Goal: Check status: Check status

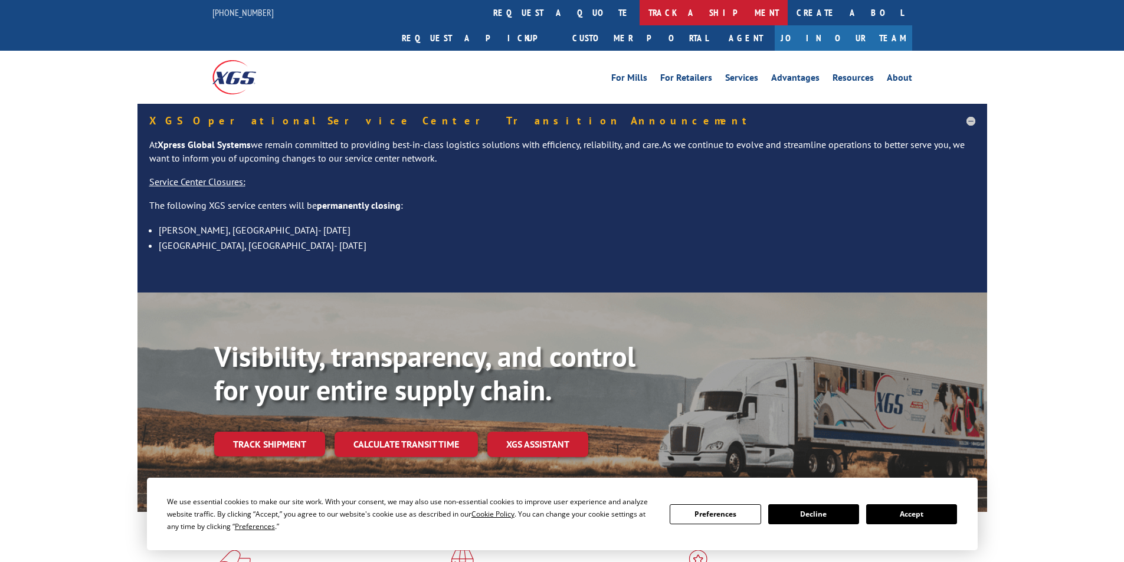
click at [639, 12] on link "track a shipment" at bounding box center [713, 12] width 148 height 25
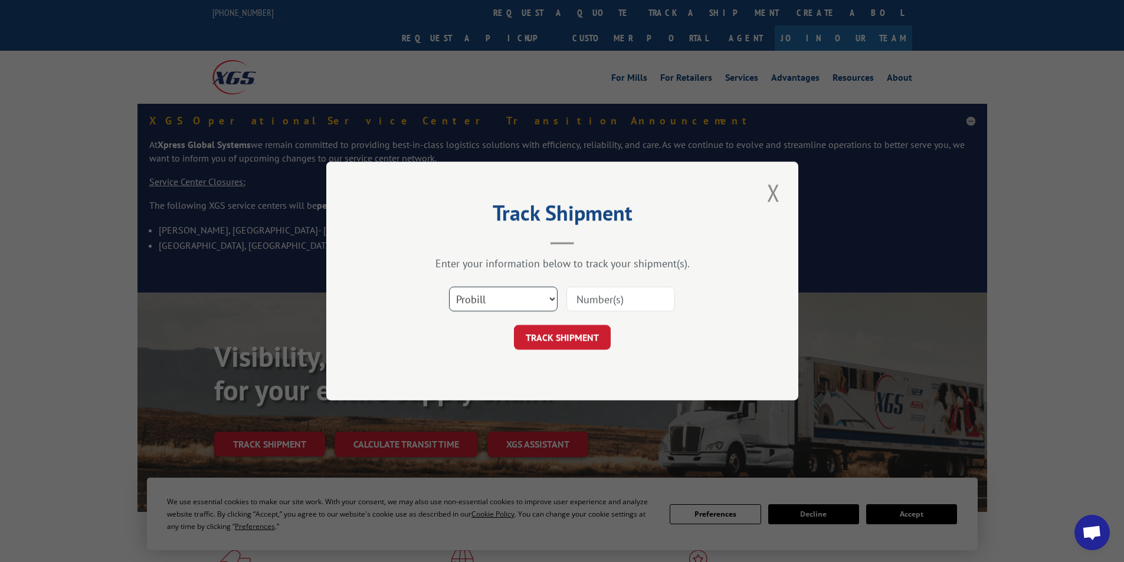
click at [533, 304] on select "Select category... Probill BOL PO" at bounding box center [503, 299] width 109 height 25
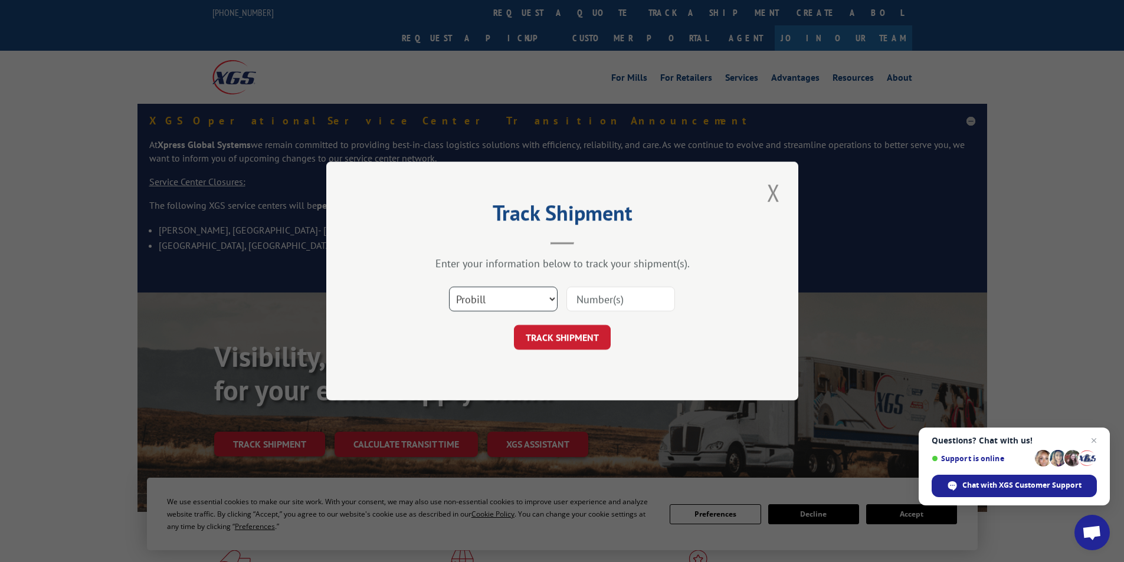
click at [449, 287] on select "Select category... Probill BOL PO" at bounding box center [503, 299] width 109 height 25
click at [601, 304] on input at bounding box center [620, 299] width 109 height 25
paste input "#17537244"
type input "#17537244"
click at [592, 339] on button "TRACK SHIPMENT" at bounding box center [562, 337] width 97 height 25
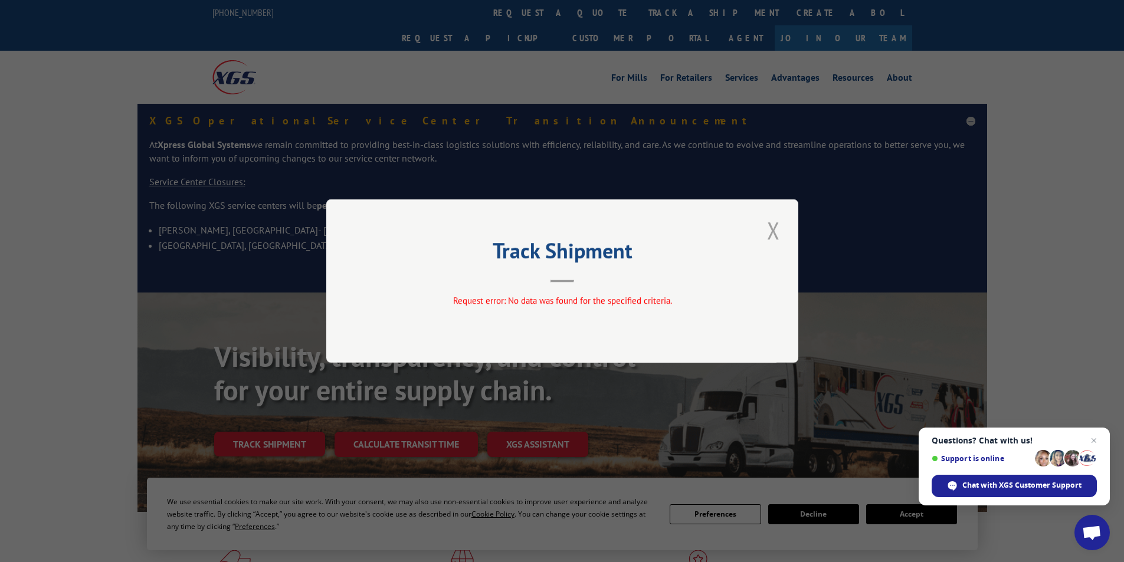
click at [781, 231] on button "Close modal" at bounding box center [773, 230] width 20 height 32
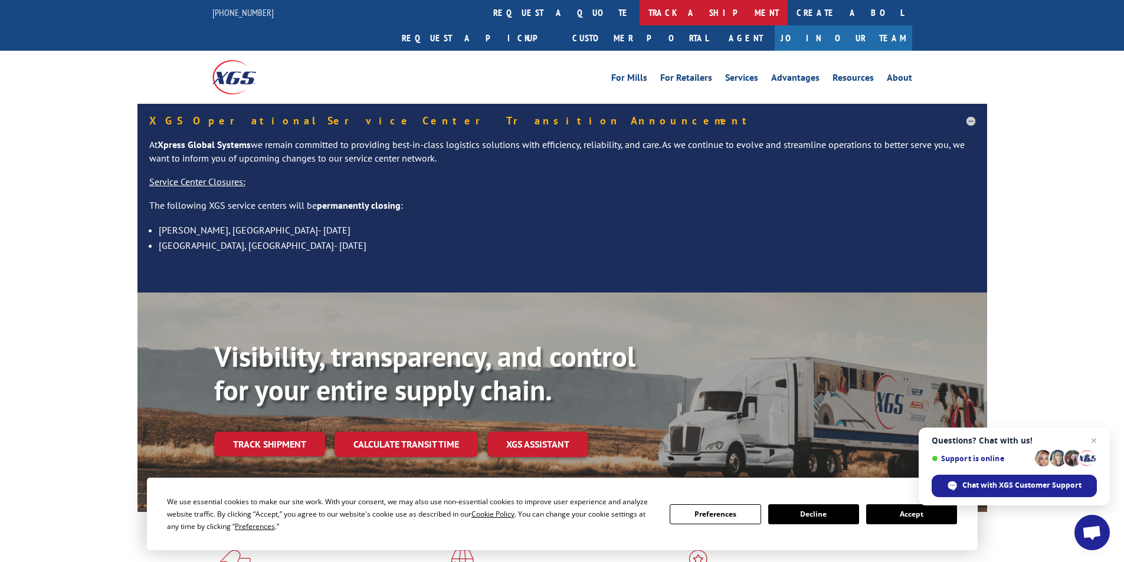
click at [639, 14] on link "track a shipment" at bounding box center [713, 12] width 148 height 25
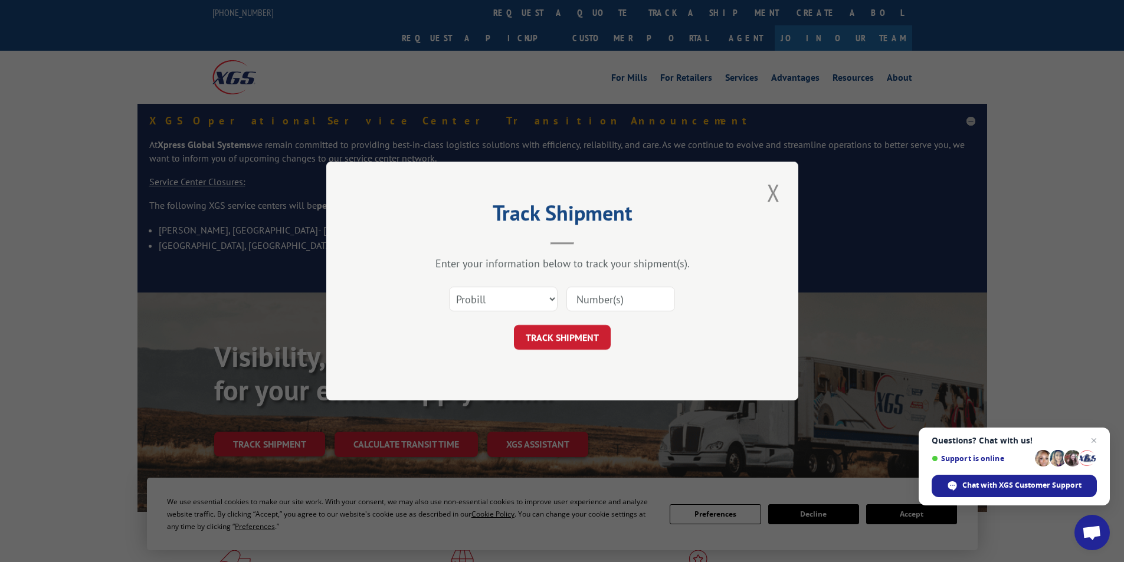
paste input "#17537244"
click at [585, 293] on input "#17537244" at bounding box center [620, 299] width 109 height 25
type input "17537244"
click at [555, 334] on button "TRACK SHIPMENT" at bounding box center [562, 337] width 97 height 25
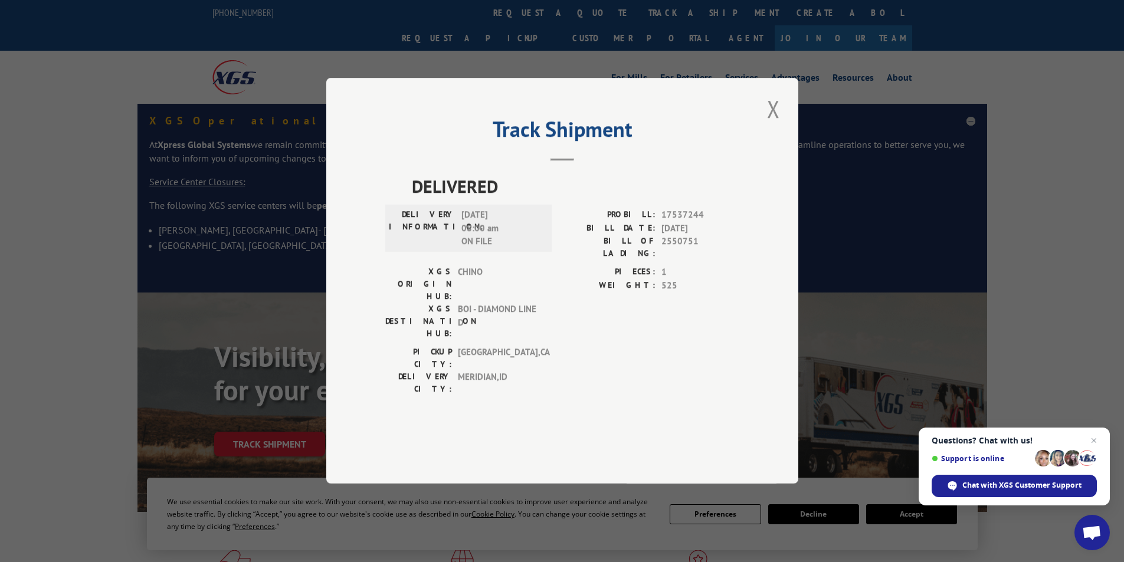
click at [780, 125] on button "Close modal" at bounding box center [773, 109] width 20 height 32
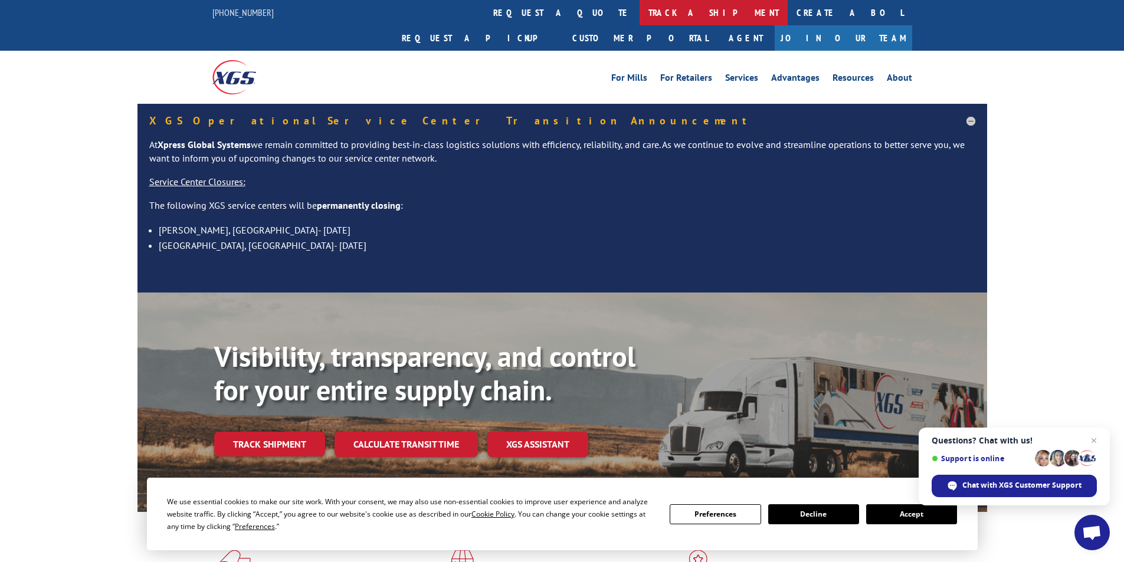
click at [639, 8] on link "track a shipment" at bounding box center [713, 12] width 148 height 25
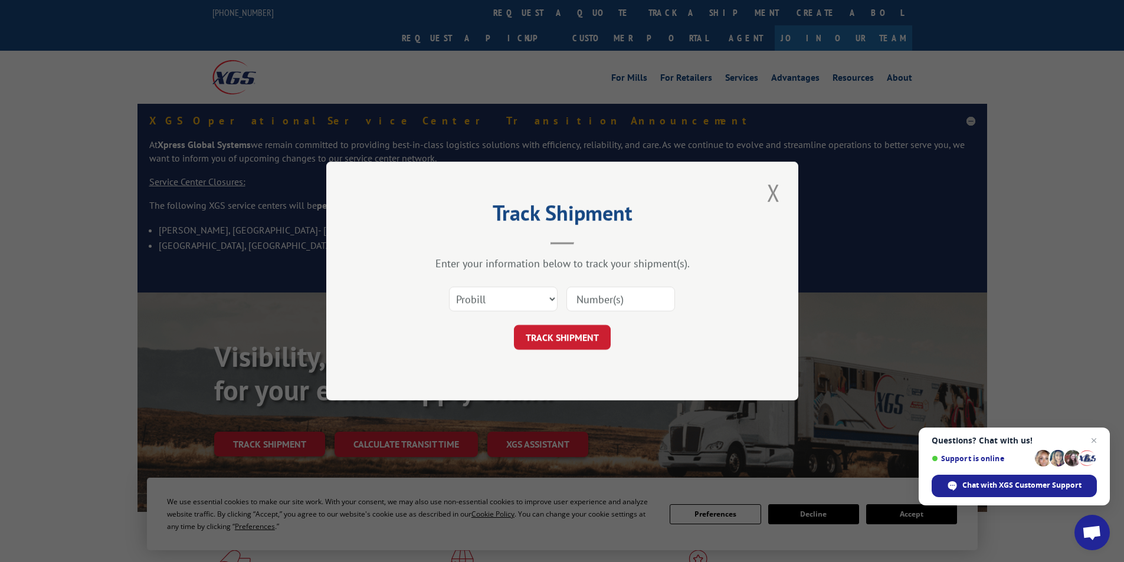
drag, startPoint x: 506, startPoint y: 284, endPoint x: 508, endPoint y: 291, distance: 7.3
click at [506, 285] on div "Select category... Probill BOL PO" at bounding box center [562, 299] width 354 height 39
click at [603, 304] on input at bounding box center [620, 299] width 109 height 25
type input "20000741501"
click at [561, 339] on button "TRACK SHIPMENT" at bounding box center [562, 337] width 97 height 25
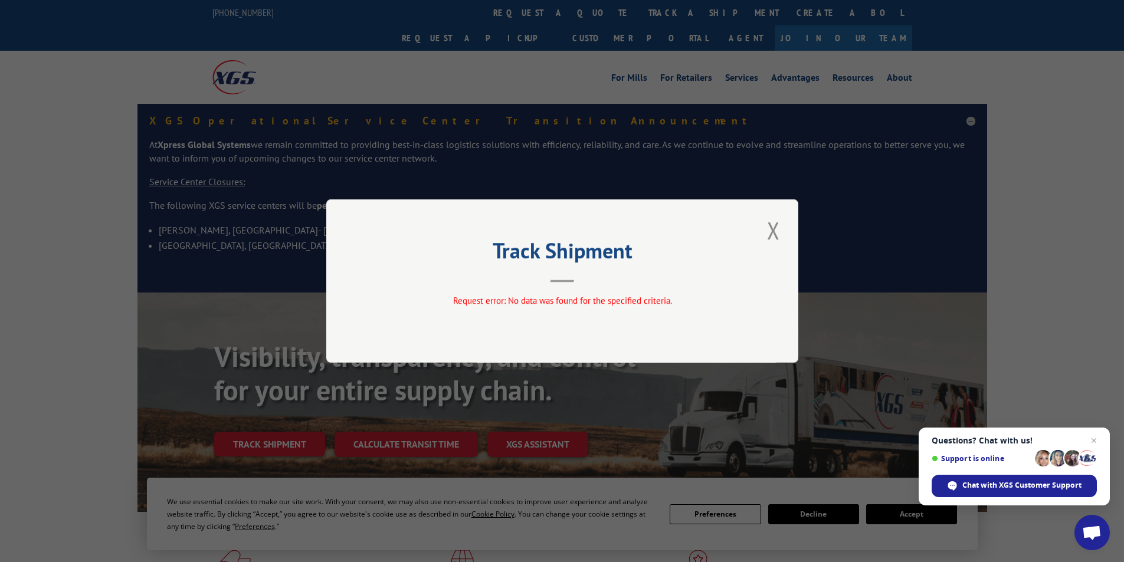
click at [778, 228] on button "Close modal" at bounding box center [773, 230] width 20 height 32
